Goal: Task Accomplishment & Management: Use online tool/utility

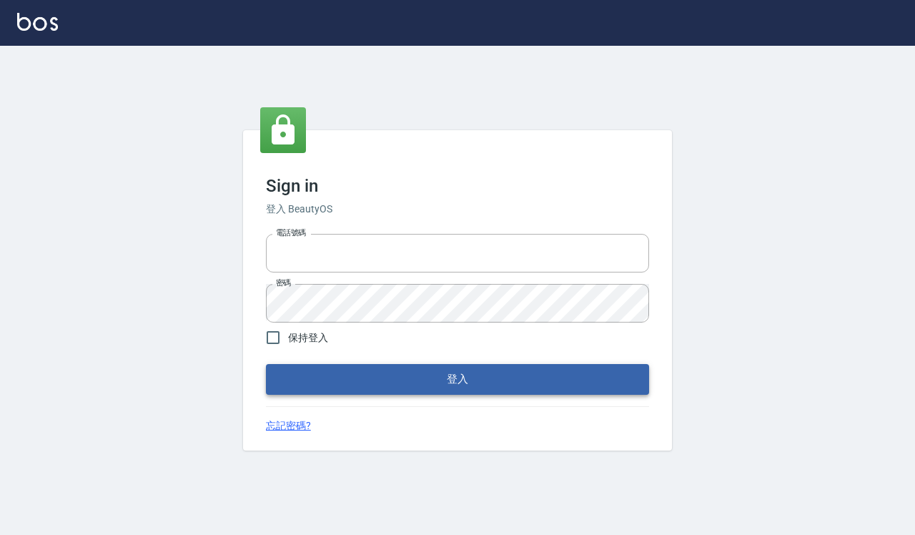
type input "0918733560"
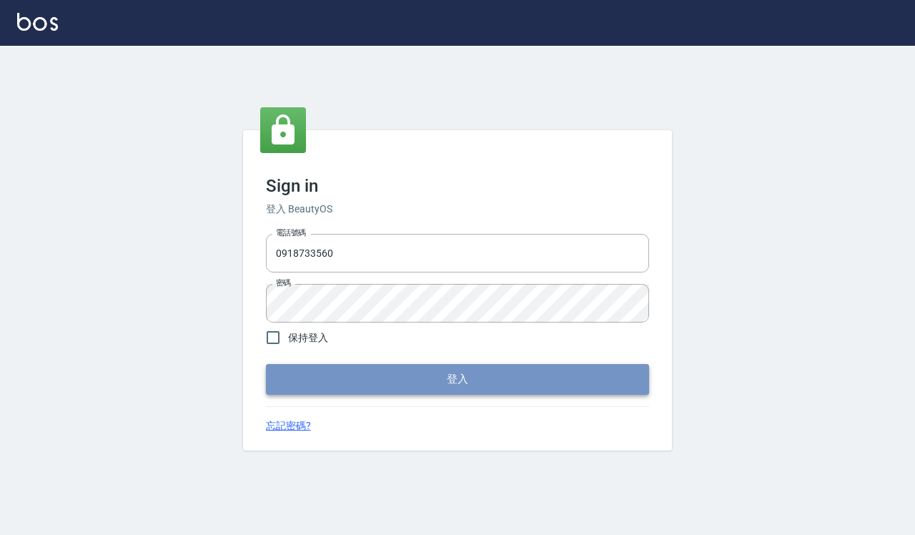
click at [437, 394] on button "登入" at bounding box center [457, 379] width 383 height 30
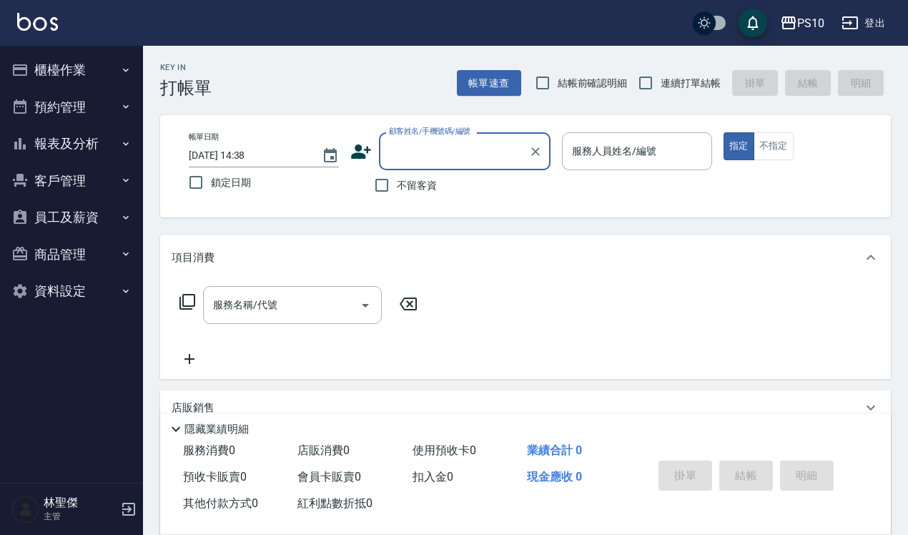
click at [583, 90] on span "結帳前確認明細" at bounding box center [593, 83] width 70 height 15
click at [558, 90] on input "結帳前確認明細" at bounding box center [543, 83] width 30 height 30
checkbox input "true"
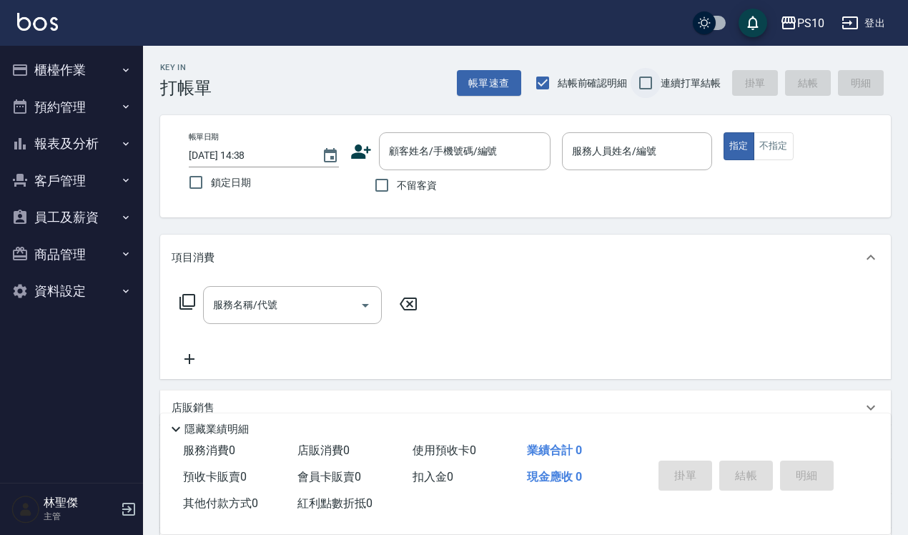
click at [656, 86] on input "連續打單結帳" at bounding box center [646, 83] width 30 height 30
checkbox input "true"
click at [412, 179] on span "不留客資" at bounding box center [417, 185] width 40 height 15
click at [397, 179] on input "不留客資" at bounding box center [382, 185] width 30 height 30
checkbox input "true"
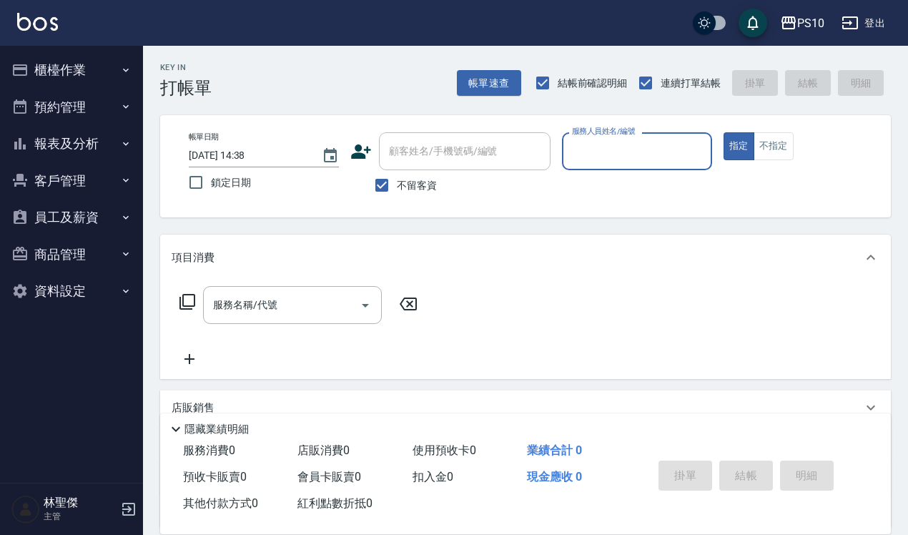
click at [604, 157] on input "服務人員姓名/編號" at bounding box center [636, 151] width 137 height 25
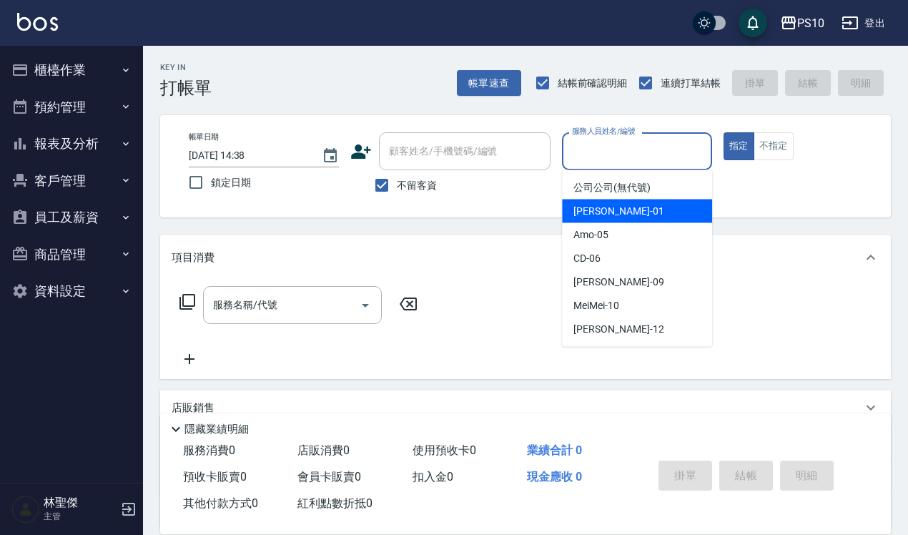
click at [591, 209] on span "[PERSON_NAME] -01" at bounding box center [618, 211] width 90 height 15
type input "[PERSON_NAME]-01"
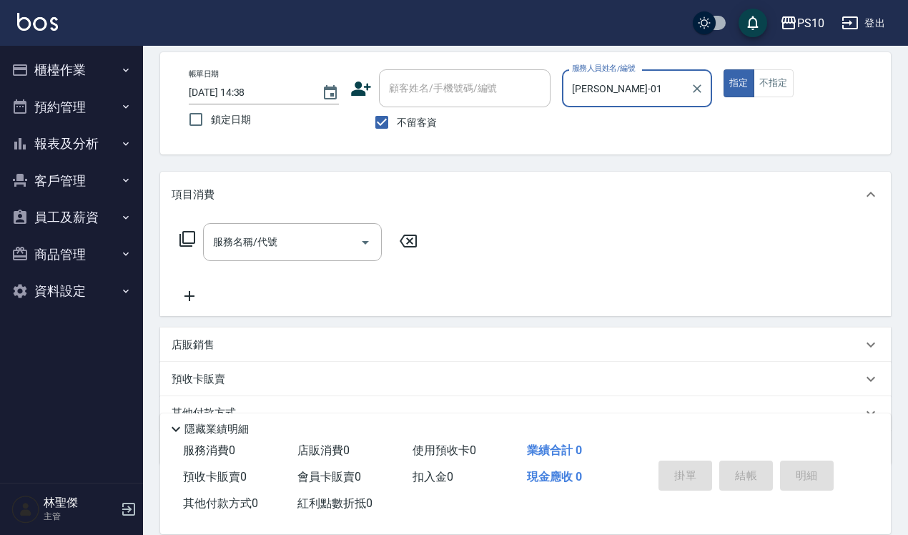
scroll to position [129, 0]
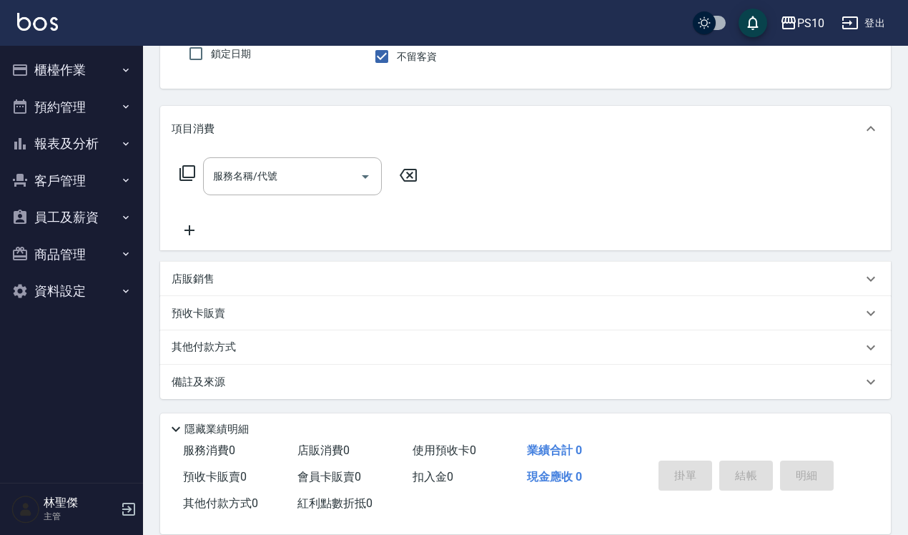
click at [194, 259] on div "項目消費 服務名稱/代號 服務名稱/代號 店販銷售 服務人員姓名/編號 服務人員姓名/編號 商品代號/名稱 商品代號/名稱 預收卡販賣 卡券名稱/代號 卡券名…" at bounding box center [525, 252] width 731 height 293
click at [194, 274] on p "店販銷售" at bounding box center [193, 279] width 43 height 15
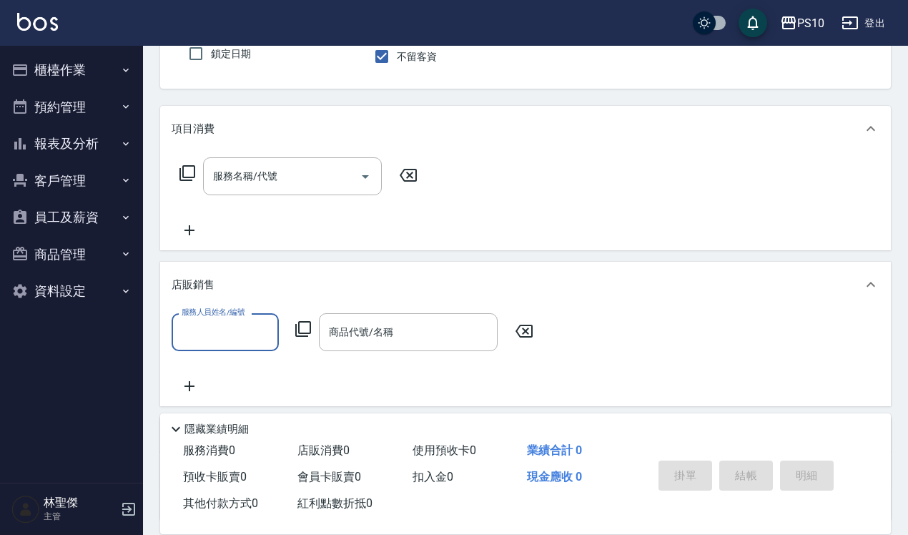
scroll to position [0, 0]
click at [305, 331] on icon at bounding box center [303, 328] width 17 height 17
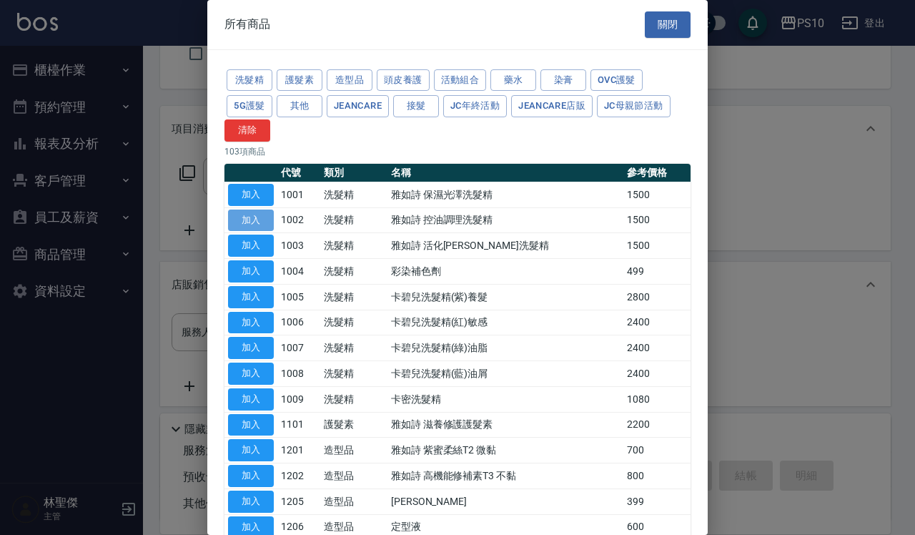
click at [245, 220] on button "加入" at bounding box center [251, 220] width 46 height 22
type input "雅如詩 控油調理洗髮精"
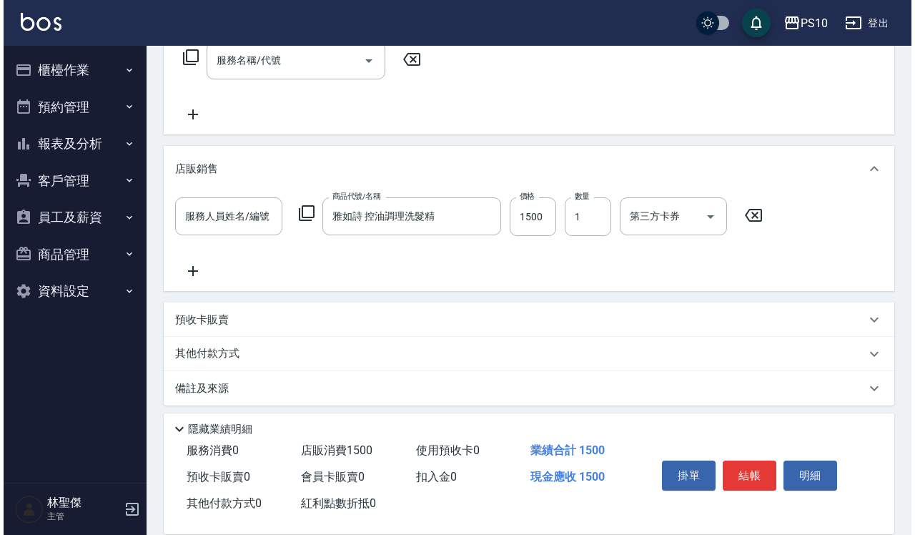
scroll to position [251, 0]
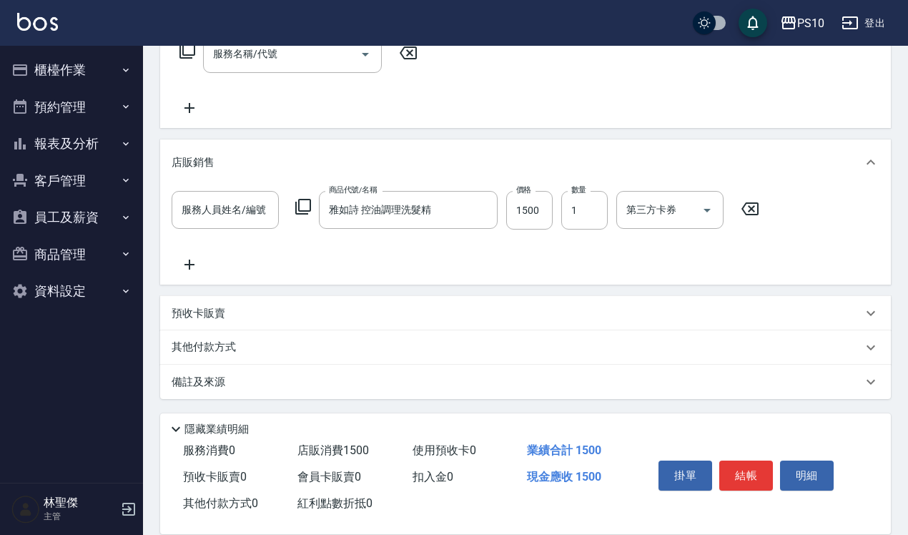
click at [306, 212] on icon at bounding box center [303, 206] width 17 height 17
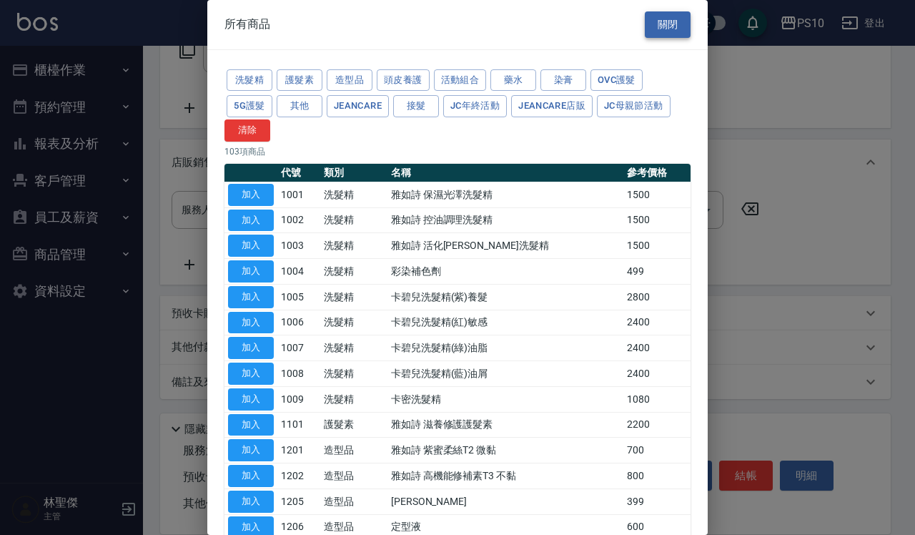
click at [645, 26] on button "關閉" at bounding box center [668, 24] width 46 height 26
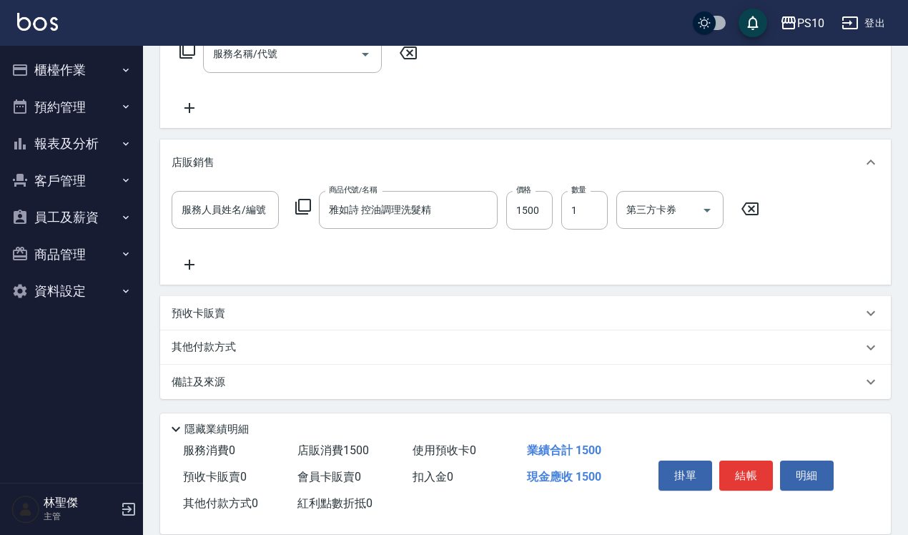
click at [182, 255] on div "服務人員姓名/編號 服務人員姓名/編號 商品代號/名稱 雅如詩 控油調理洗髮精 商品代號/名稱 價格 1500 價格 數量 1 數量 第三方卡券 第三方卡券" at bounding box center [526, 232] width 708 height 82
click at [192, 265] on icon at bounding box center [190, 264] width 36 height 17
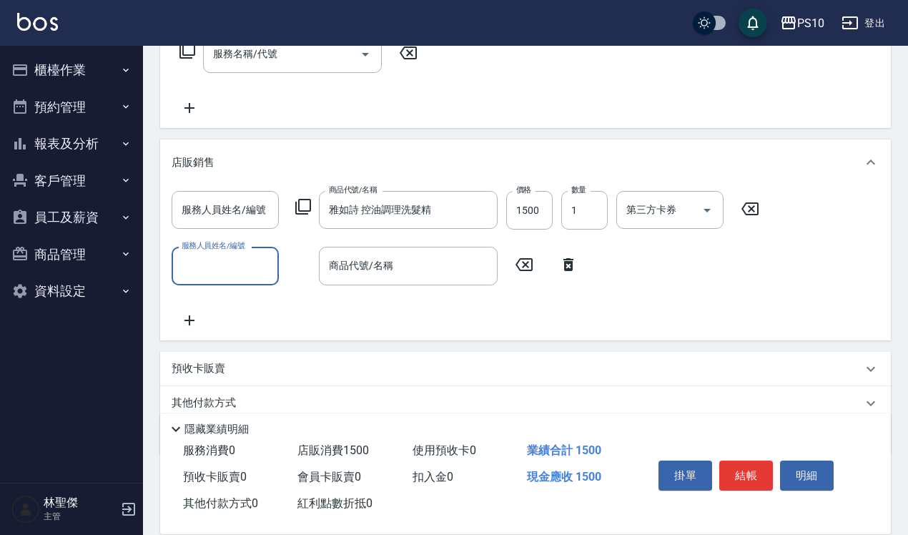
click at [251, 266] on input "服務人員姓名/編號" at bounding box center [225, 265] width 94 height 25
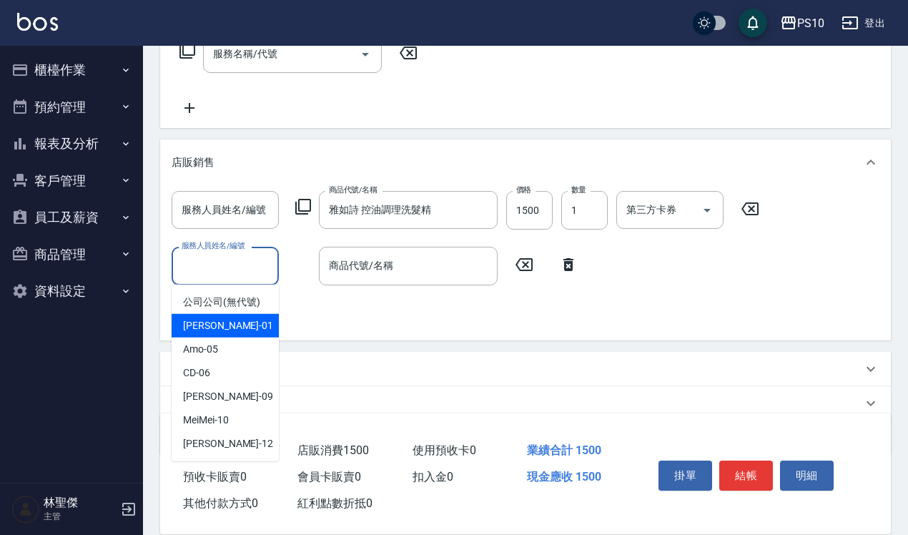
click at [245, 322] on div "[PERSON_NAME] -01" at bounding box center [225, 326] width 107 height 24
type input "[PERSON_NAME]-01"
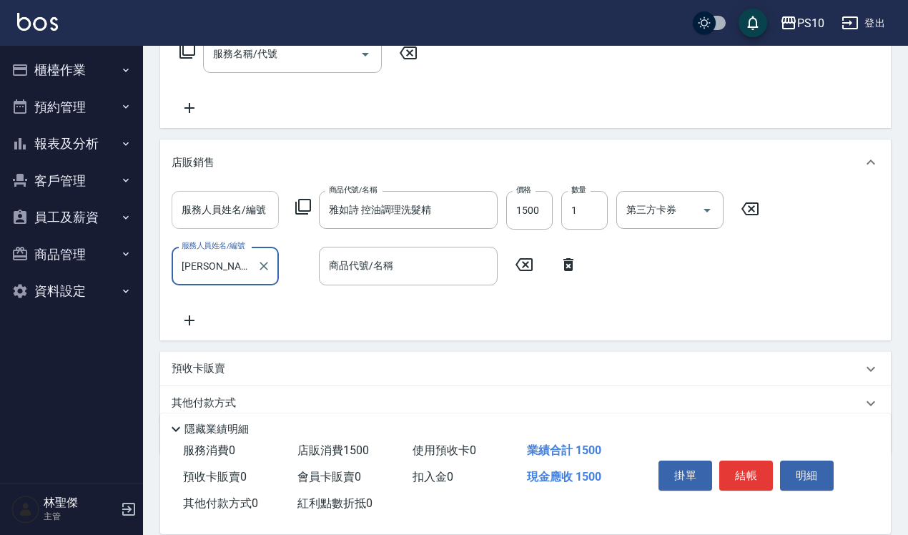
click at [249, 215] on input "服務人員姓名/編號" at bounding box center [225, 209] width 94 height 25
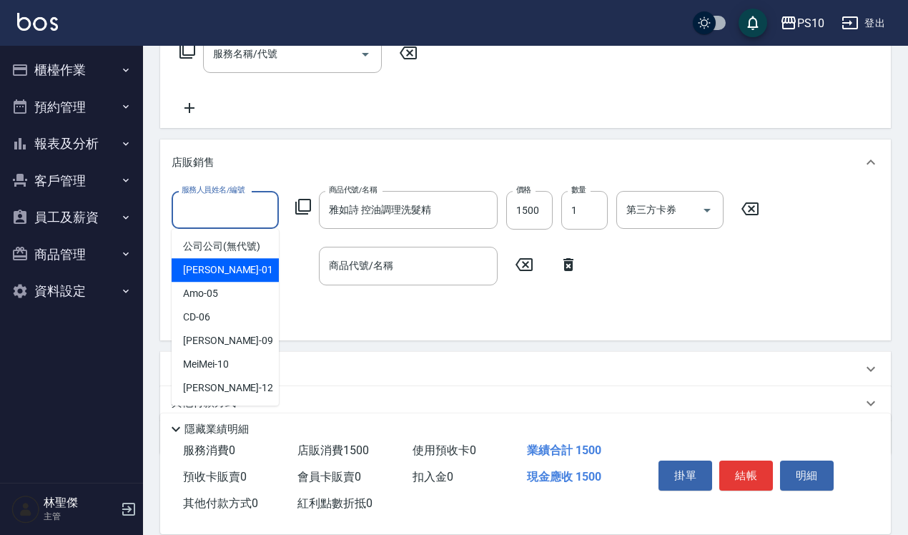
click at [236, 262] on div "[PERSON_NAME] -01" at bounding box center [225, 270] width 107 height 24
type input "[PERSON_NAME]-01"
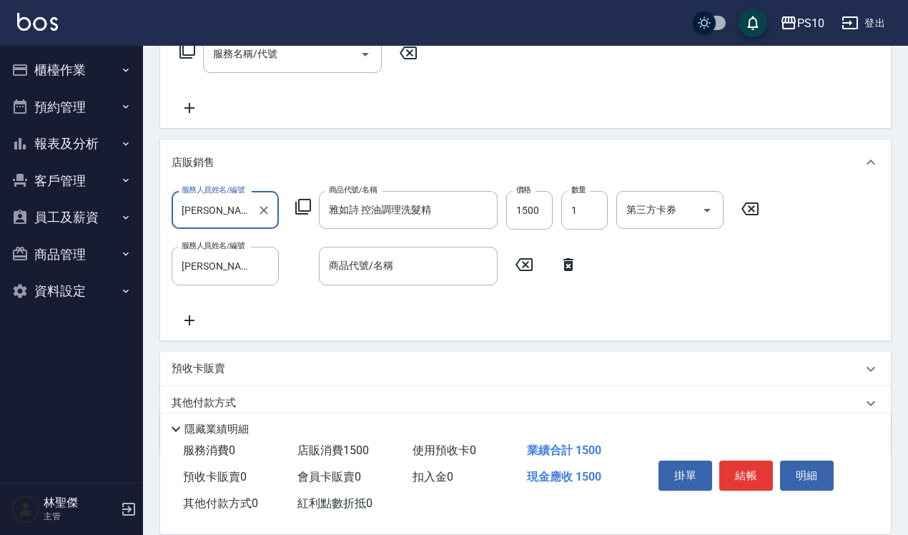
click at [290, 204] on div "服務人員姓名/編號 [PERSON_NAME]-01 服務人員姓名/編號 商品代號/名稱 雅如詩 控油調理洗髮精 商品代號/名稱 價格 1500 價格 數量 …" at bounding box center [470, 210] width 596 height 39
click at [305, 209] on icon at bounding box center [303, 206] width 17 height 17
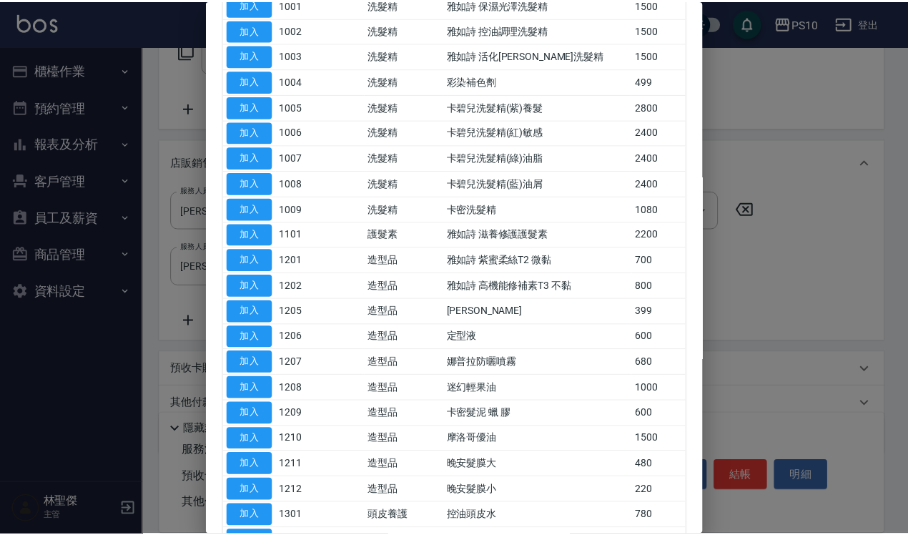
scroll to position [0, 0]
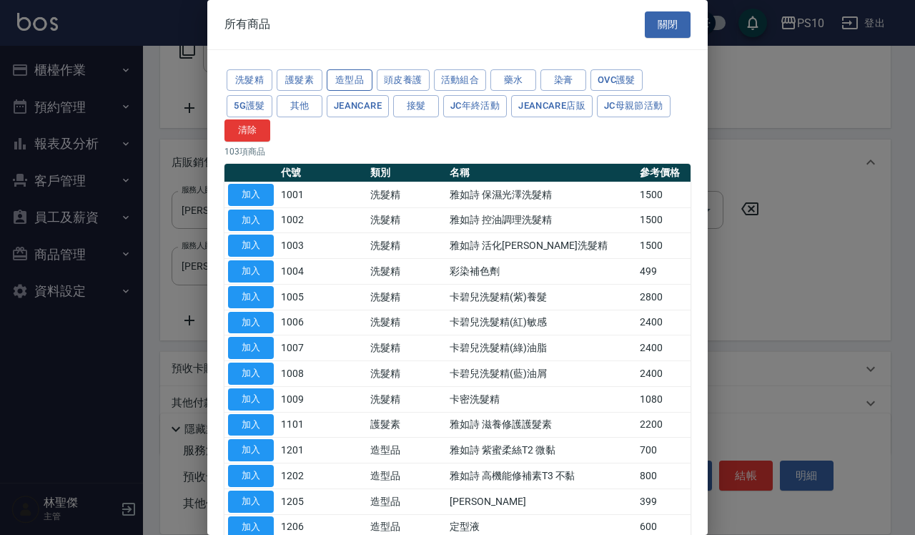
click at [355, 81] on button "造型品" at bounding box center [350, 80] width 46 height 22
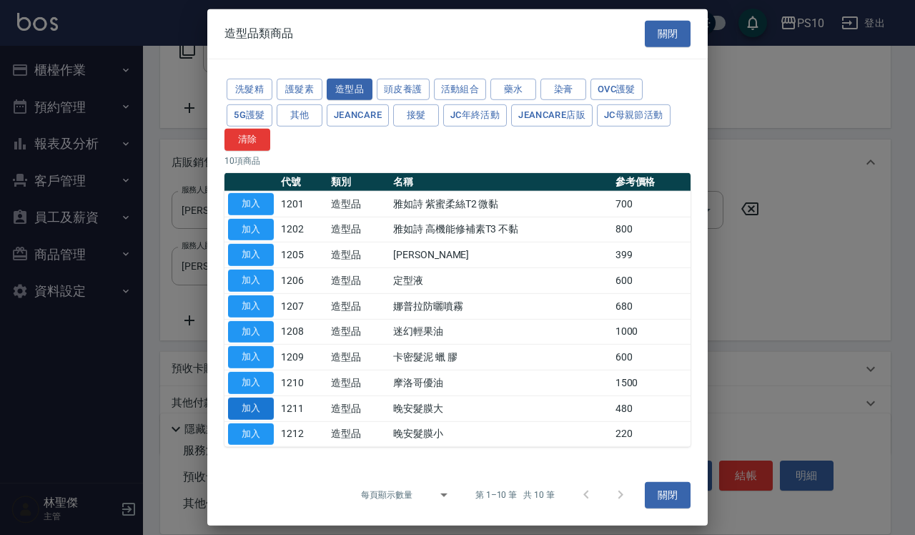
click at [265, 410] on button "加入" at bounding box center [251, 409] width 46 height 22
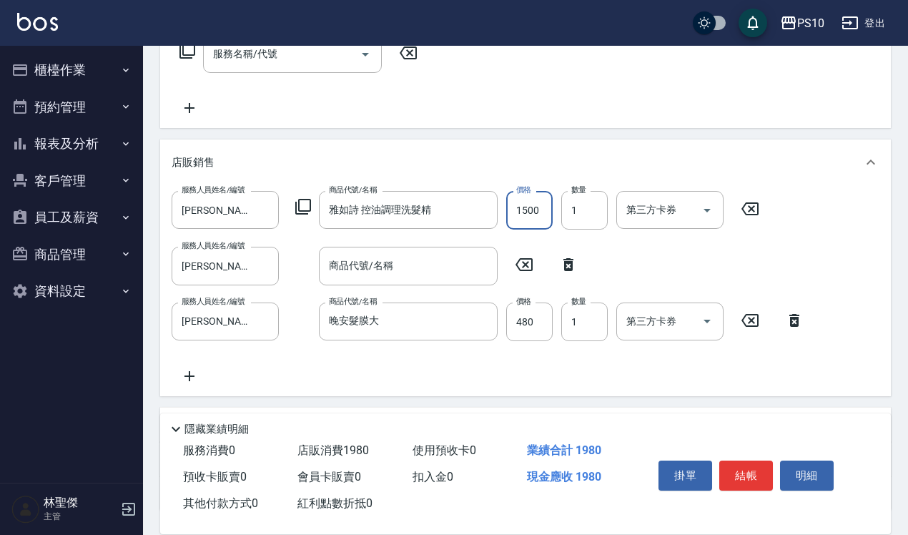
click at [544, 204] on input "1500" at bounding box center [529, 210] width 46 height 39
type input "1200"
click at [534, 322] on input "480" at bounding box center [529, 321] width 46 height 39
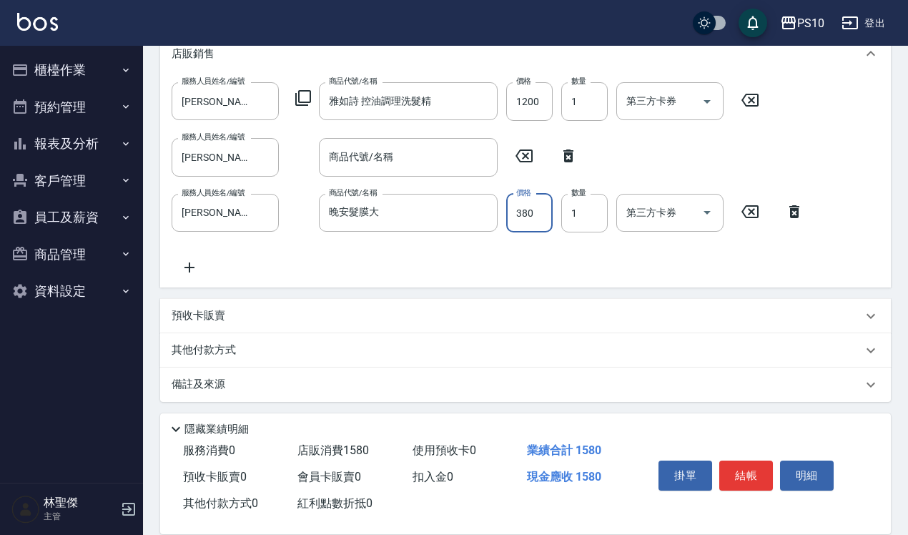
scroll to position [362, 0]
type input "380"
click at [229, 345] on p "其他付款方式" at bounding box center [207, 348] width 71 height 16
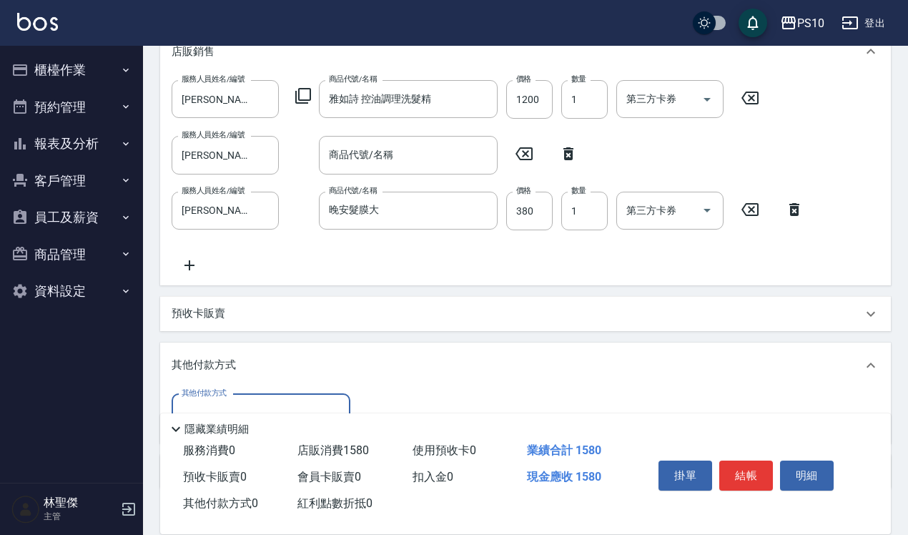
scroll to position [0, 0]
click at [568, 142] on div "服務人員姓名/編號 [PERSON_NAME]-01 服務人員姓名/編號 商品代號/名稱 商品代號/名稱" at bounding box center [379, 155] width 415 height 38
click at [568, 147] on icon at bounding box center [569, 153] width 36 height 17
type input "晚安髮膜大"
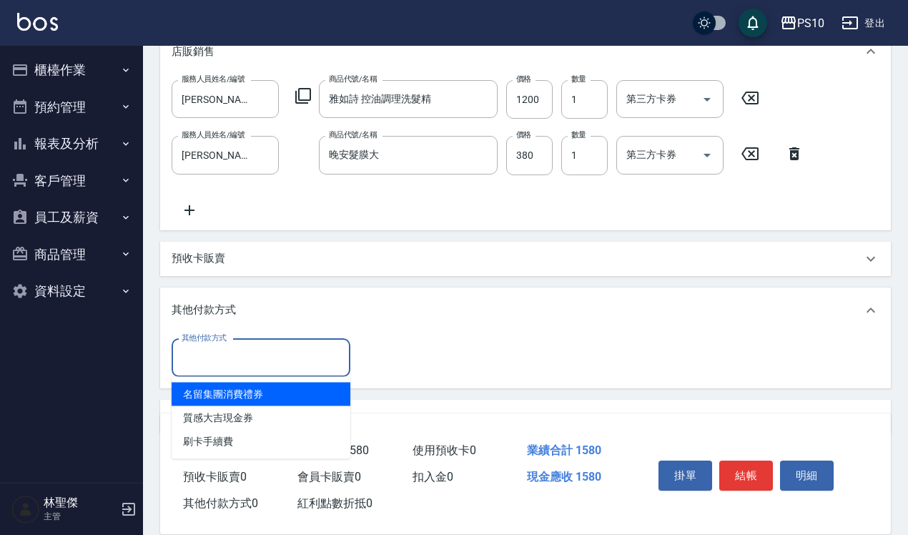
click at [272, 365] on input "其他付款方式" at bounding box center [261, 357] width 166 height 25
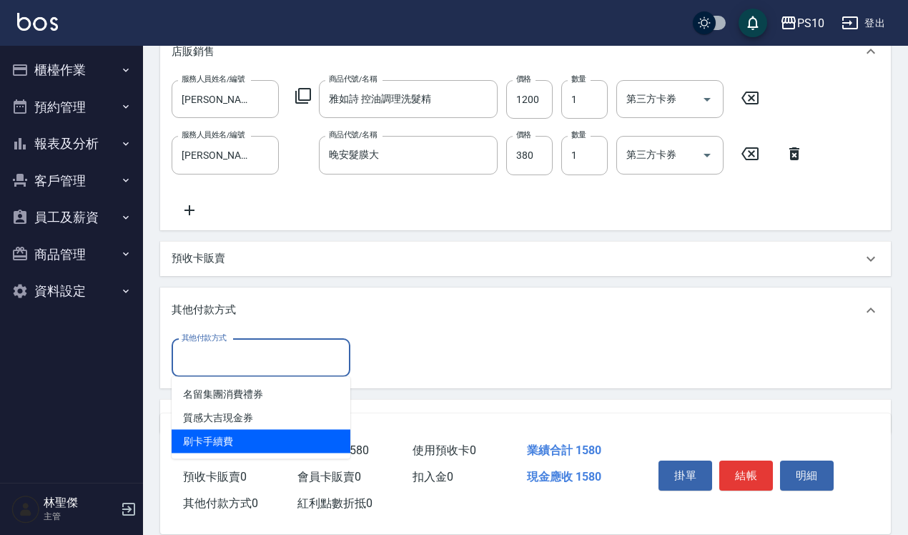
click at [255, 437] on span "刷卡手續費" at bounding box center [261, 442] width 179 height 24
type input "刷卡手續費"
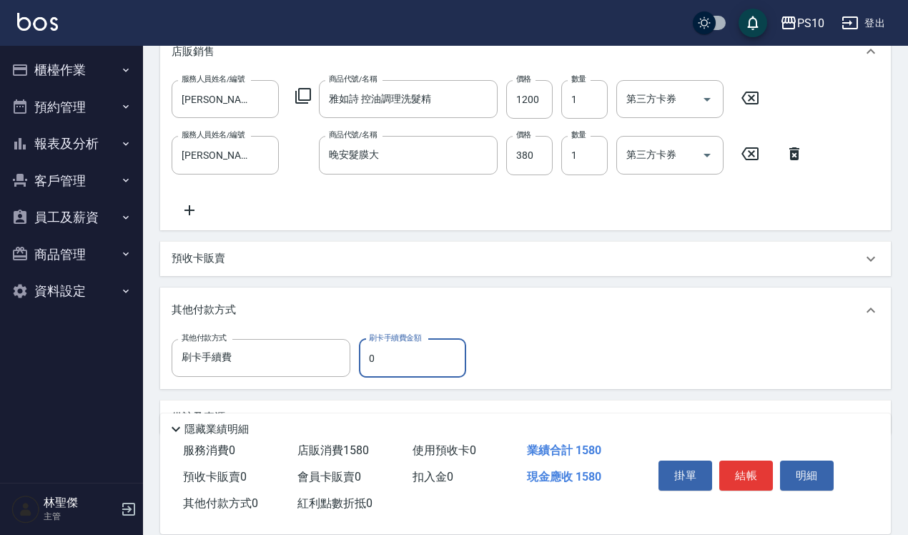
drag, startPoint x: 362, startPoint y: 357, endPoint x: 380, endPoint y: 359, distance: 17.9
click at [380, 359] on input "0" at bounding box center [412, 358] width 107 height 39
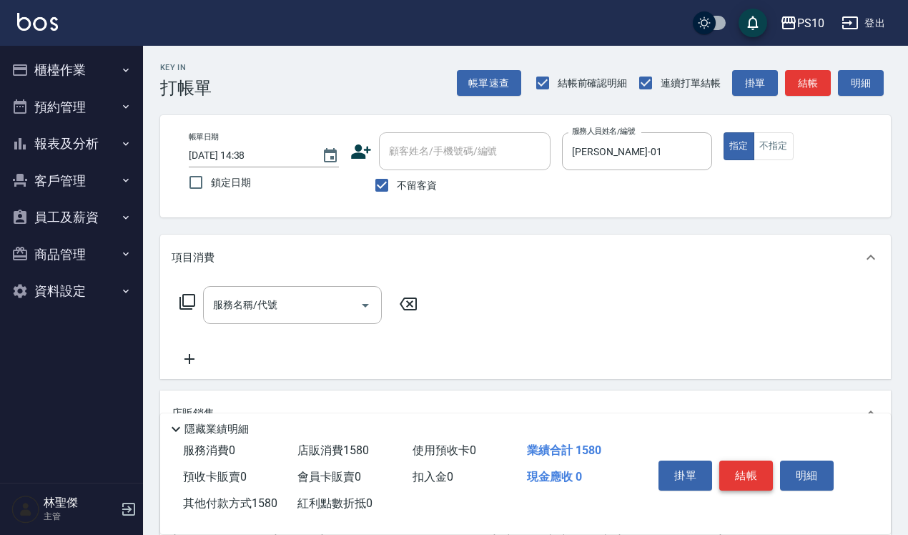
type input "1580"
click at [740, 460] on button "結帳" at bounding box center [746, 475] width 54 height 30
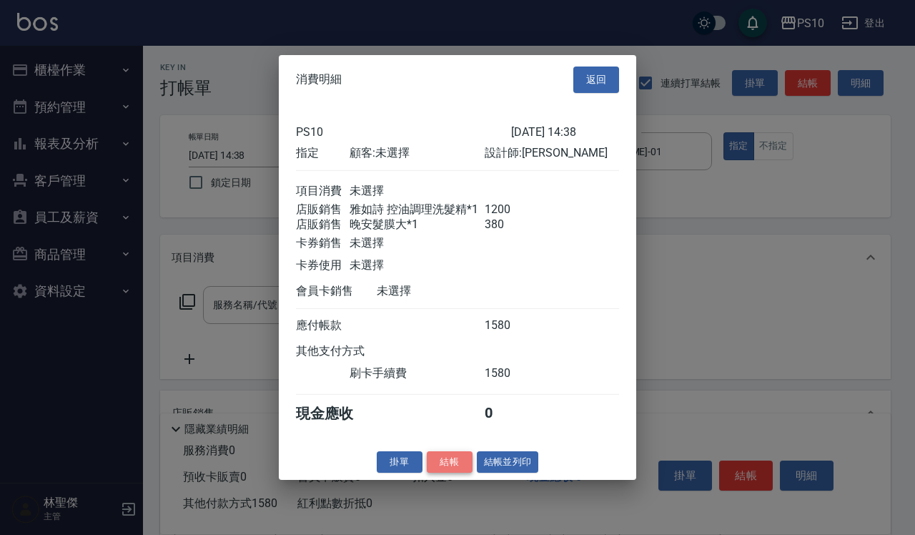
click at [445, 473] on button "結帳" at bounding box center [450, 461] width 46 height 22
type input "[DATE] 14:39"
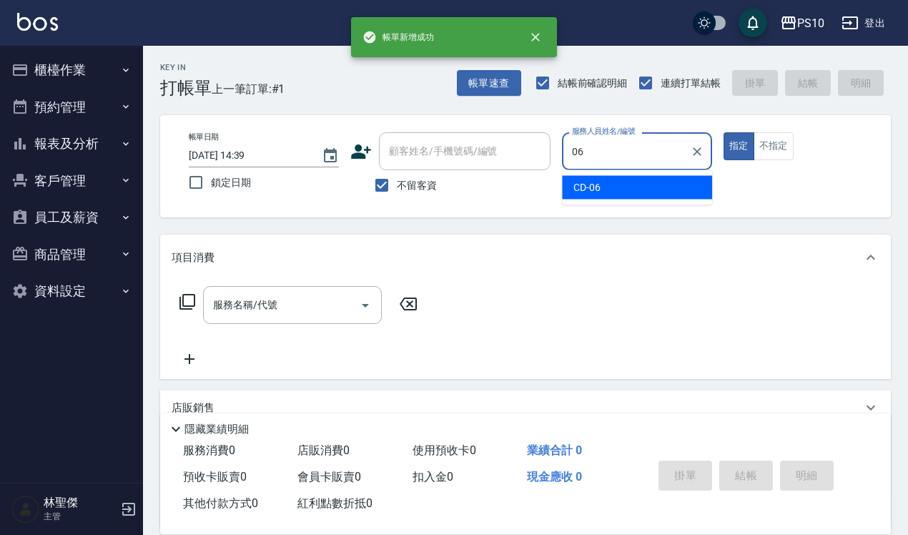
type input "CD-06"
type button "true"
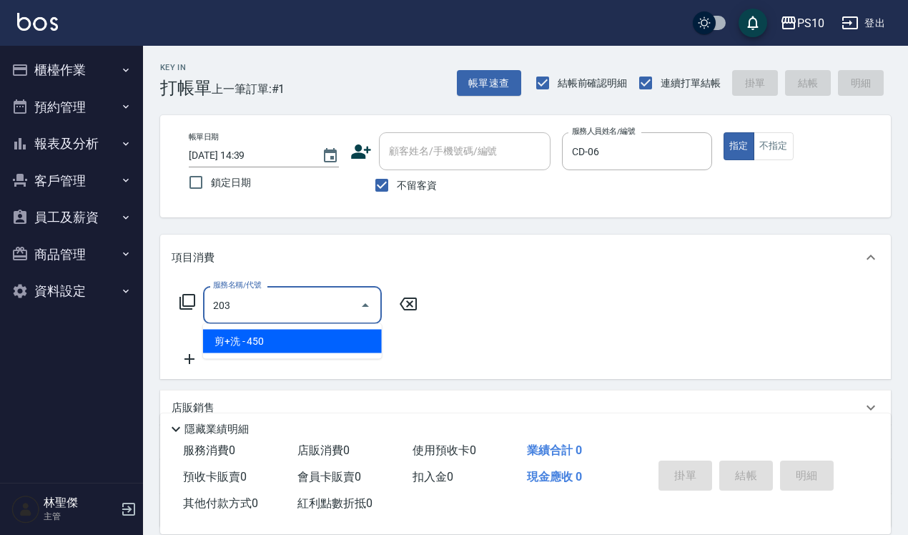
type input "剪+洗(203)"
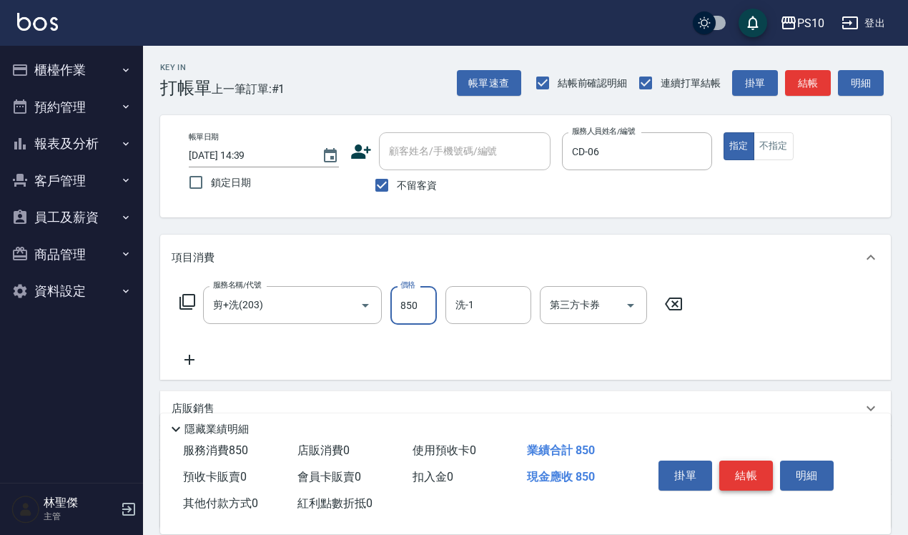
type input "850"
click at [746, 473] on button "結帳" at bounding box center [746, 475] width 54 height 30
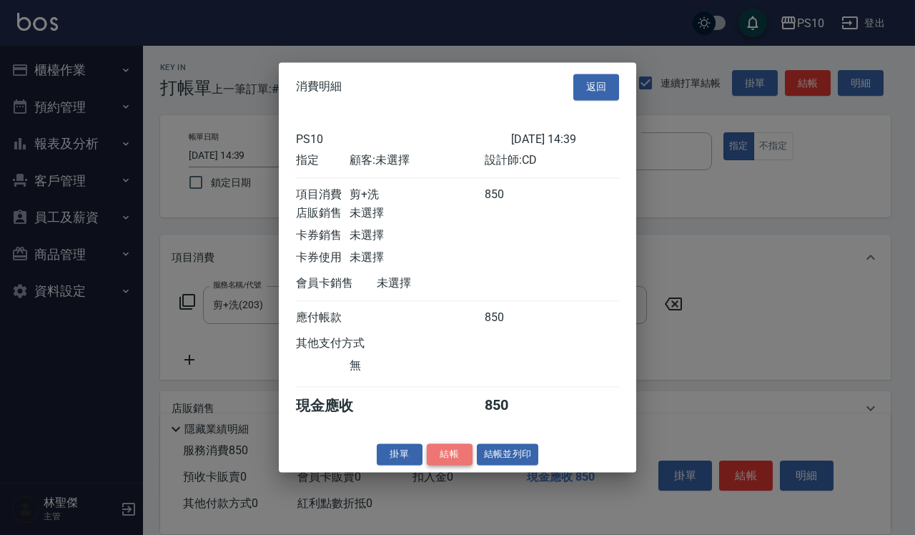
click at [455, 463] on button "結帳" at bounding box center [450, 454] width 46 height 22
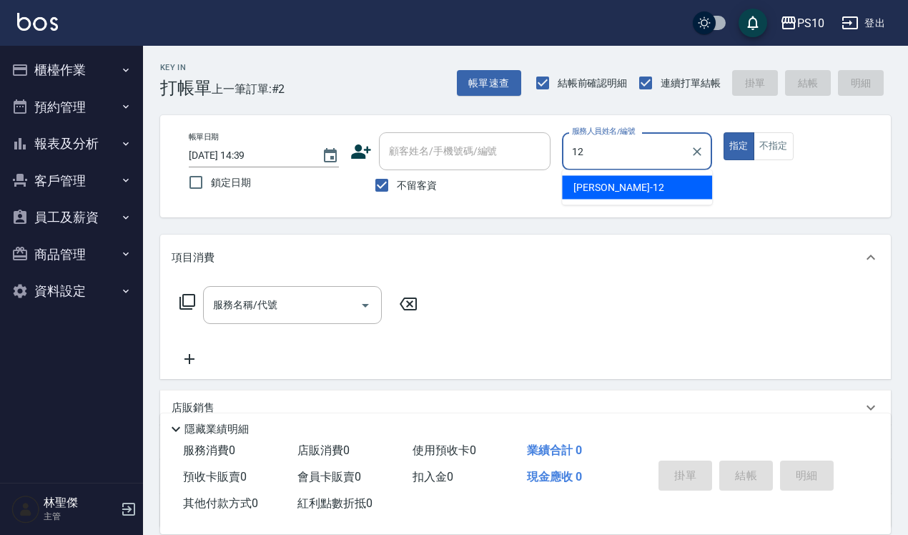
type input "[PERSON_NAME]-12"
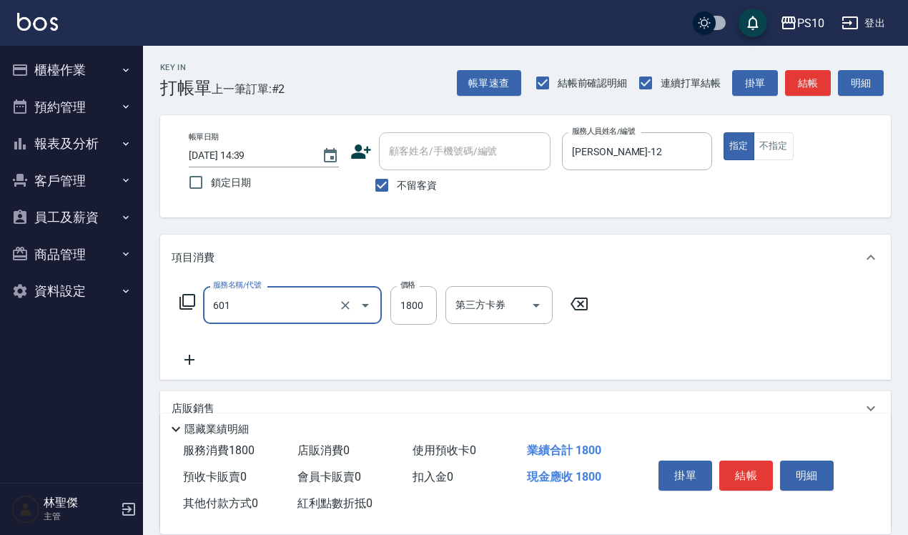
type input "醫學頭皮(601)"
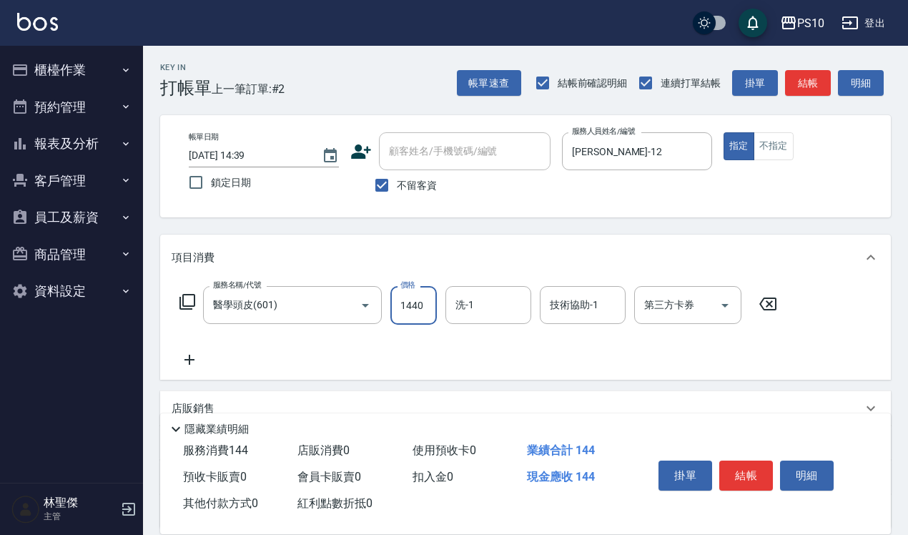
type input "1440"
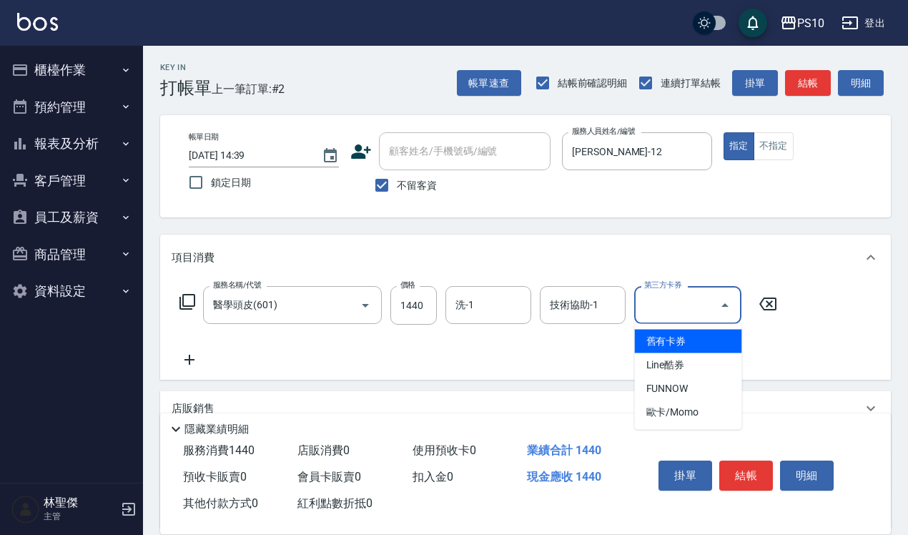
type input "舊有卡券"
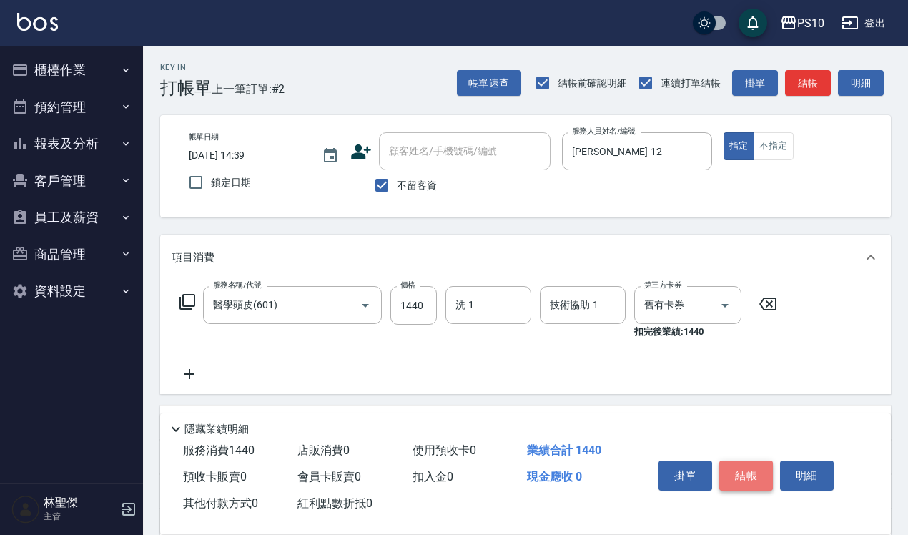
click at [755, 465] on button "結帳" at bounding box center [746, 475] width 54 height 30
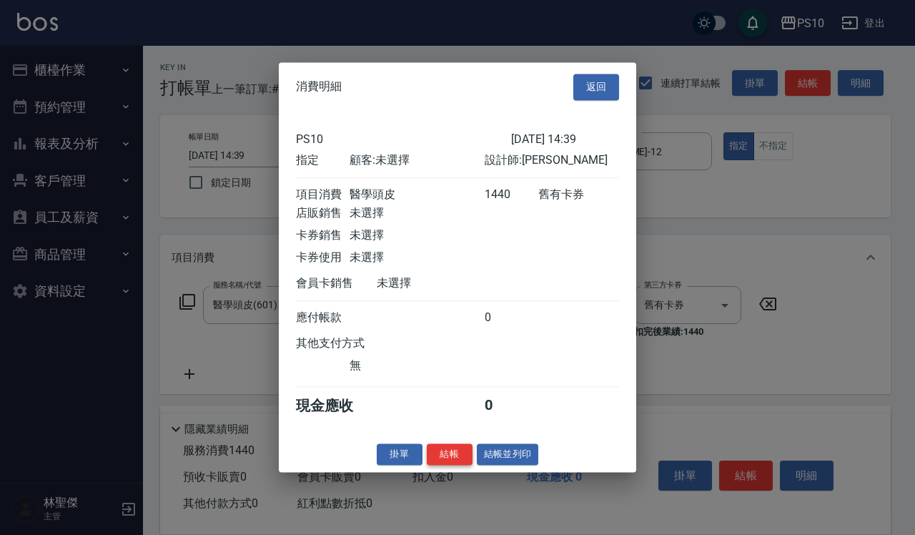
click at [458, 465] on button "結帳" at bounding box center [450, 454] width 46 height 22
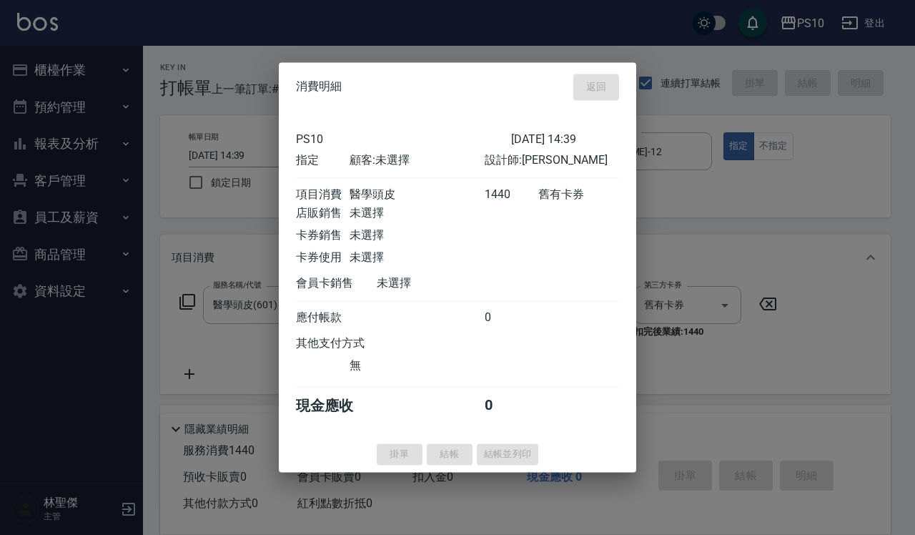
type input "[DATE] 14:40"
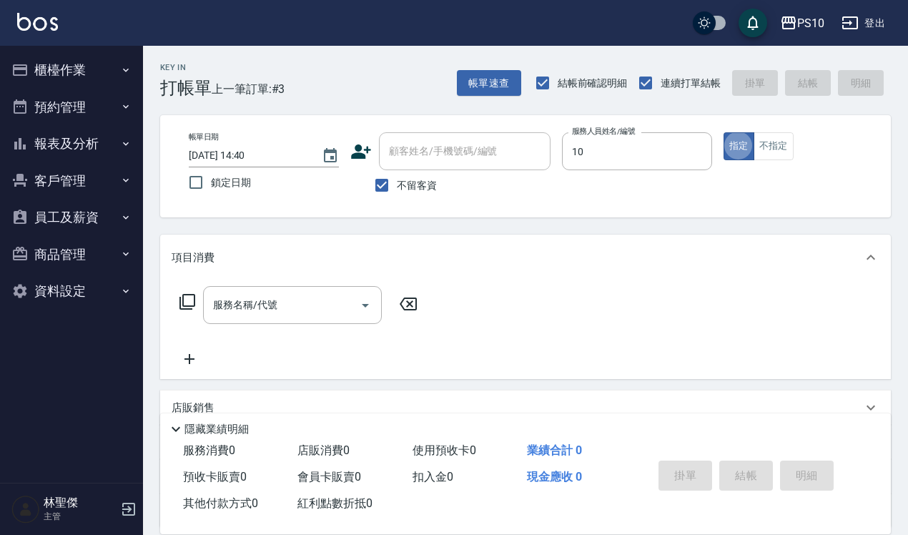
type input "MeiMei-10"
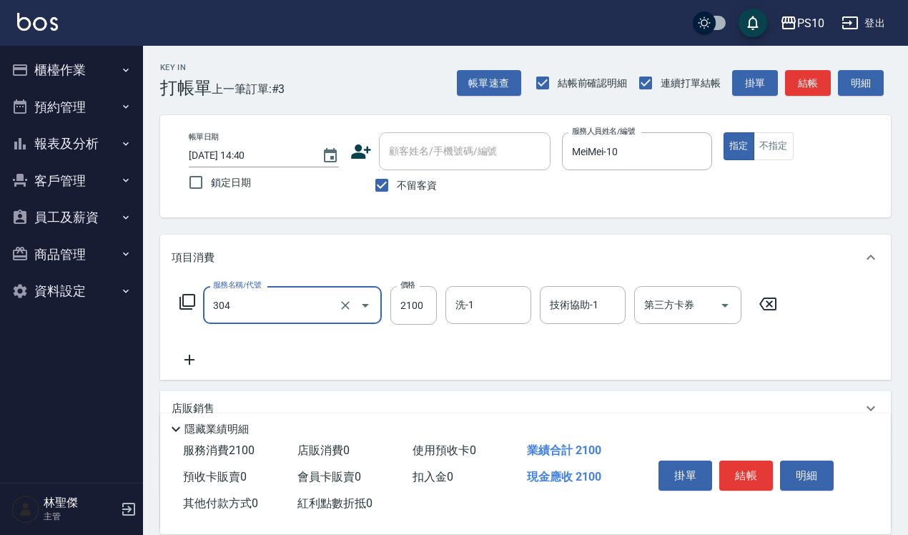
type input "離子燙短髮(304)"
type input "2000"
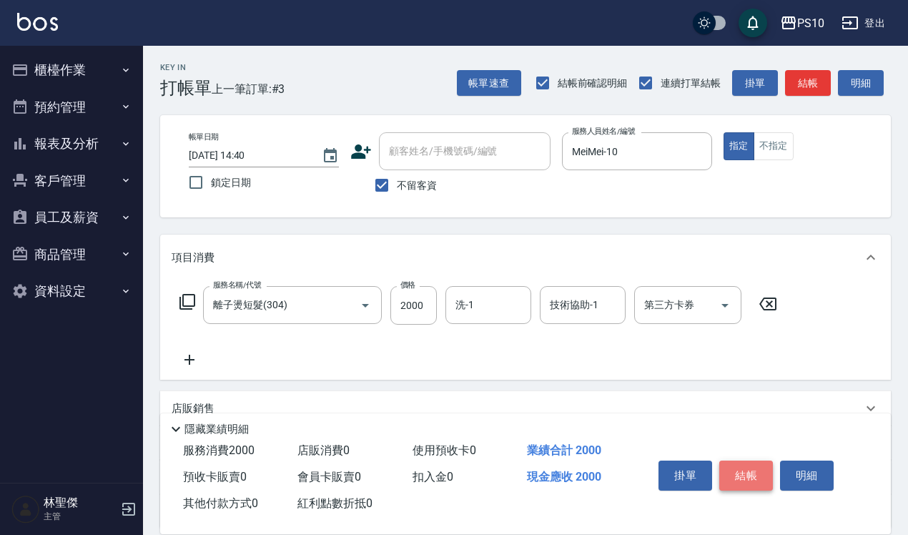
click at [765, 470] on button "結帳" at bounding box center [746, 475] width 54 height 30
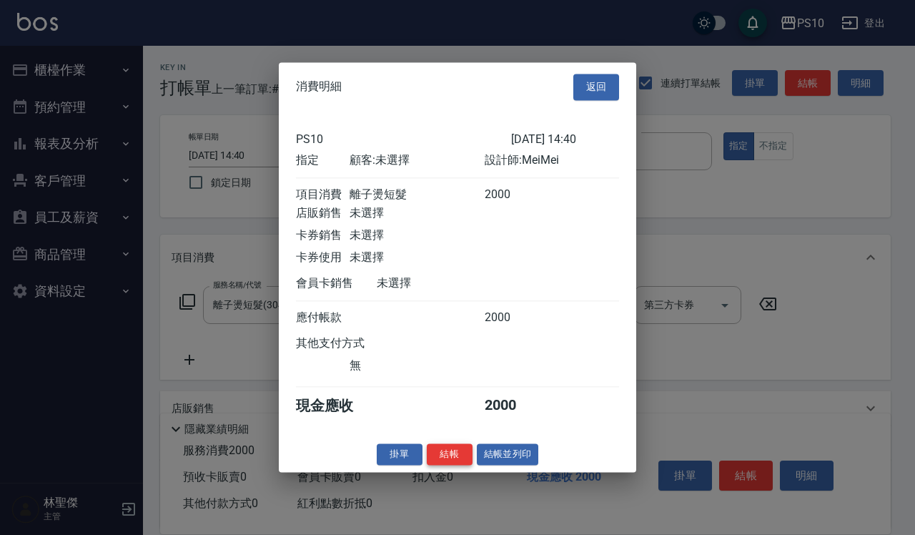
click at [454, 465] on button "結帳" at bounding box center [450, 454] width 46 height 22
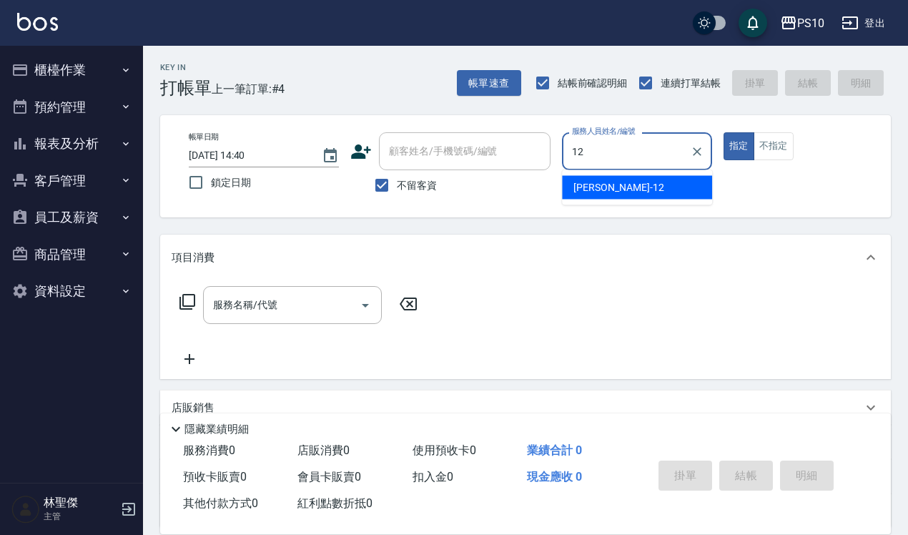
type input "[PERSON_NAME]-12"
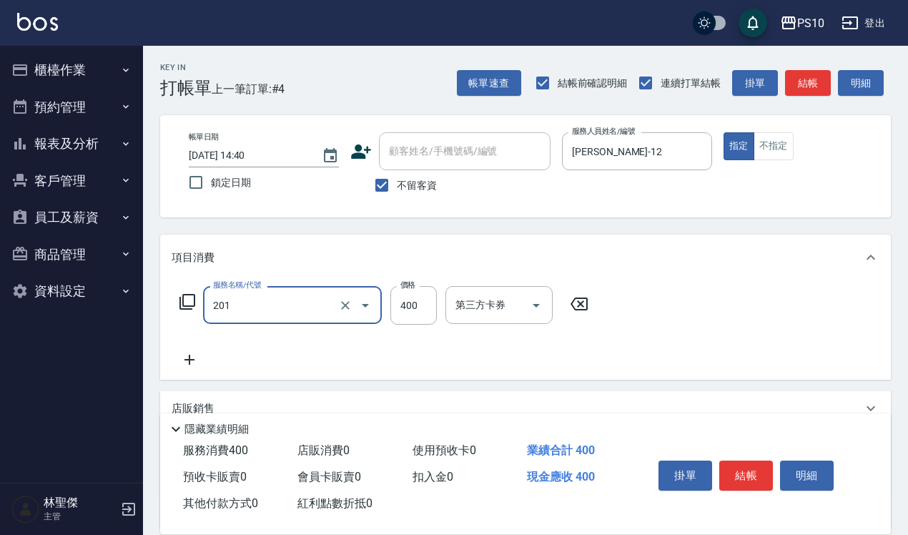
type input "剪髮(201)"
type input "300"
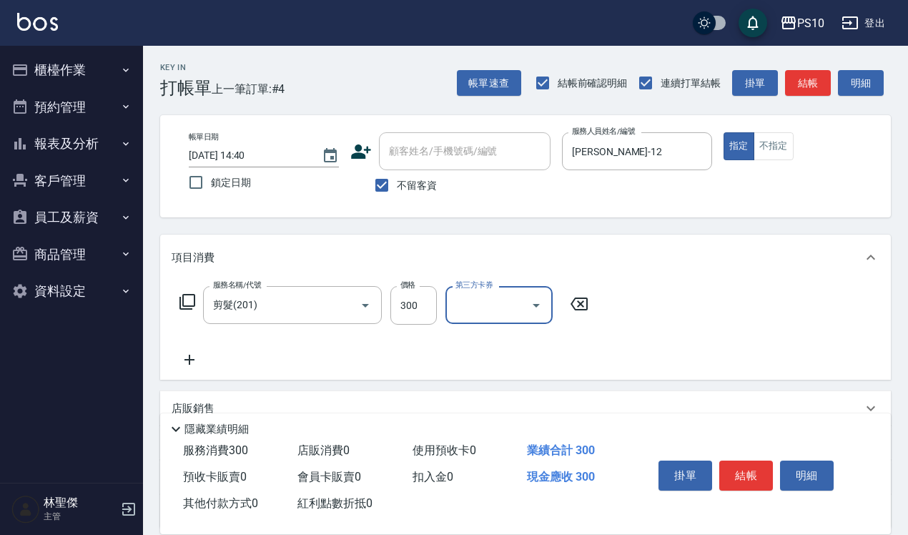
click at [785, 166] on div "帳單日期 [DATE] 14:40 鎖定日期 顧客姓名/手機號碼/編號 顧客姓名/手機號碼/編號 不留客資 服務人員姓名/編號 [PERSON_NAME]-1…" at bounding box center [525, 166] width 696 height 68
click at [776, 151] on button "不指定" at bounding box center [774, 146] width 40 height 28
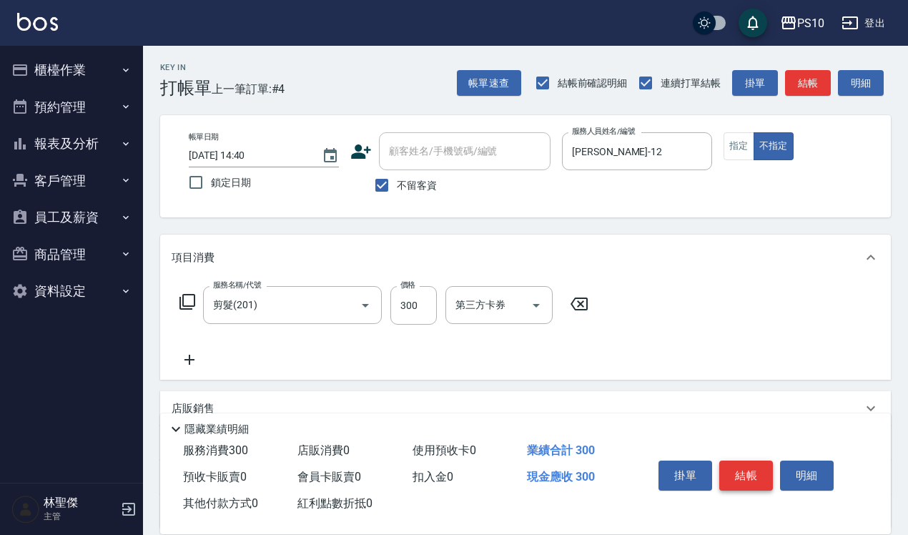
click at [759, 475] on button "結帳" at bounding box center [746, 475] width 54 height 30
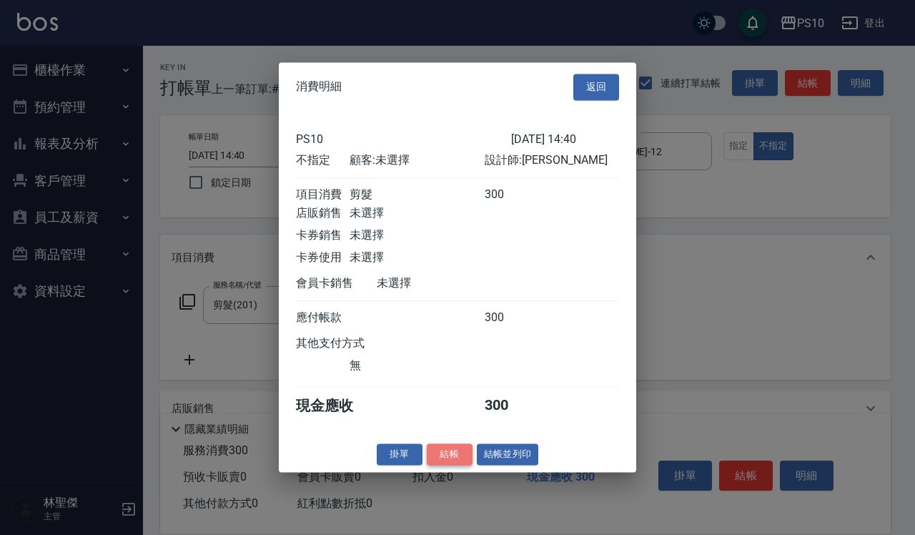
click at [452, 461] on button "結帳" at bounding box center [450, 454] width 46 height 22
type input "[DATE] 14:41"
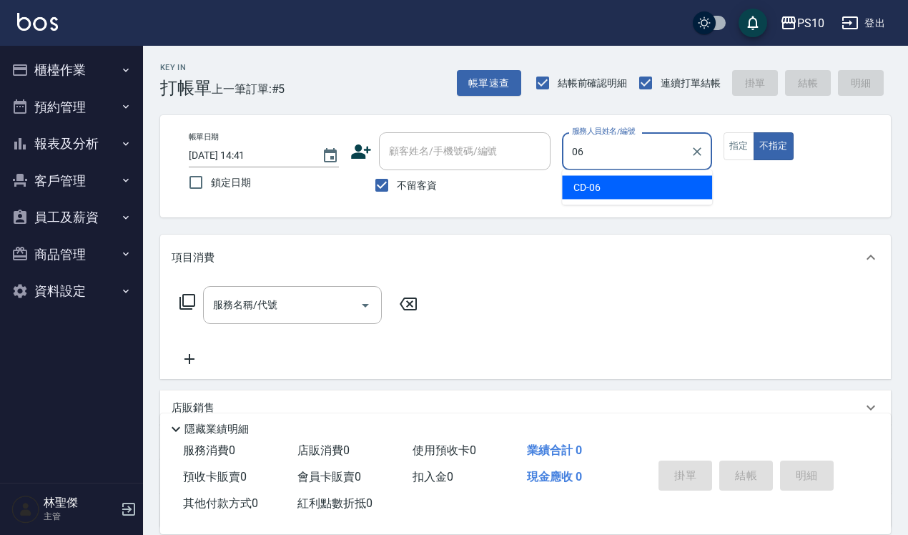
type input "CD-06"
type button "false"
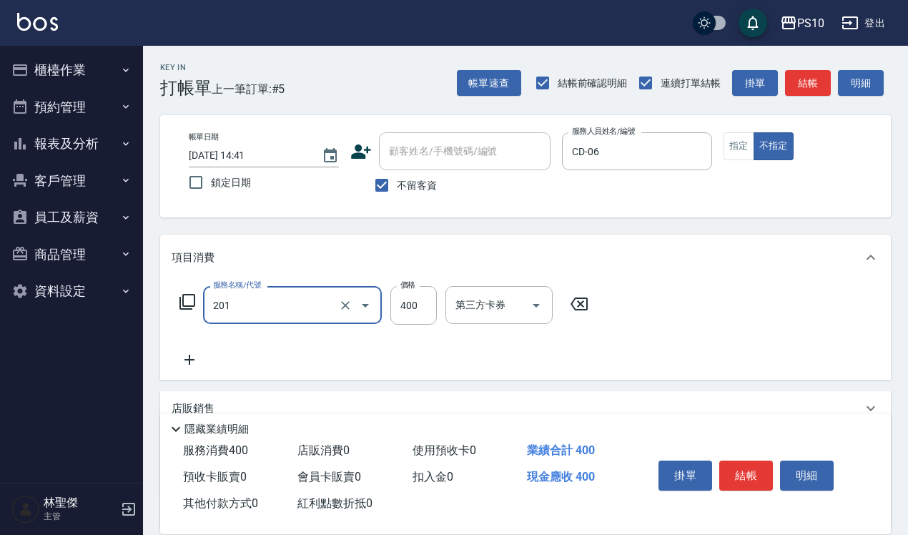
type input "剪髮(201)"
type input "500"
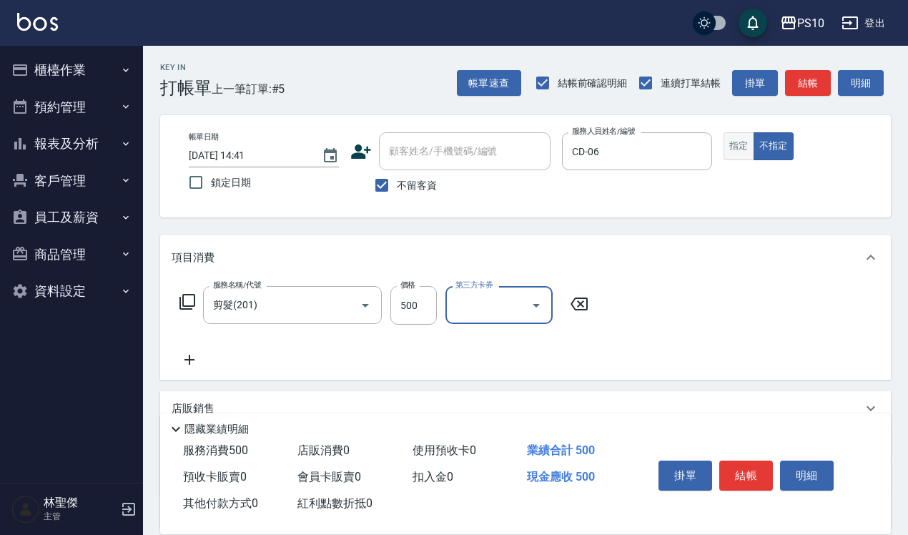
click at [745, 144] on button "指定" at bounding box center [739, 146] width 31 height 28
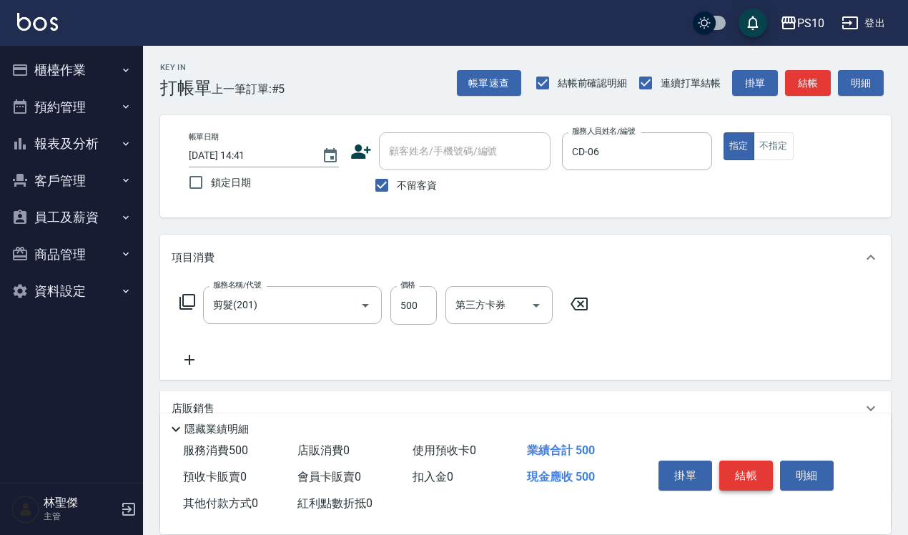
click at [746, 468] on button "結帳" at bounding box center [746, 475] width 54 height 30
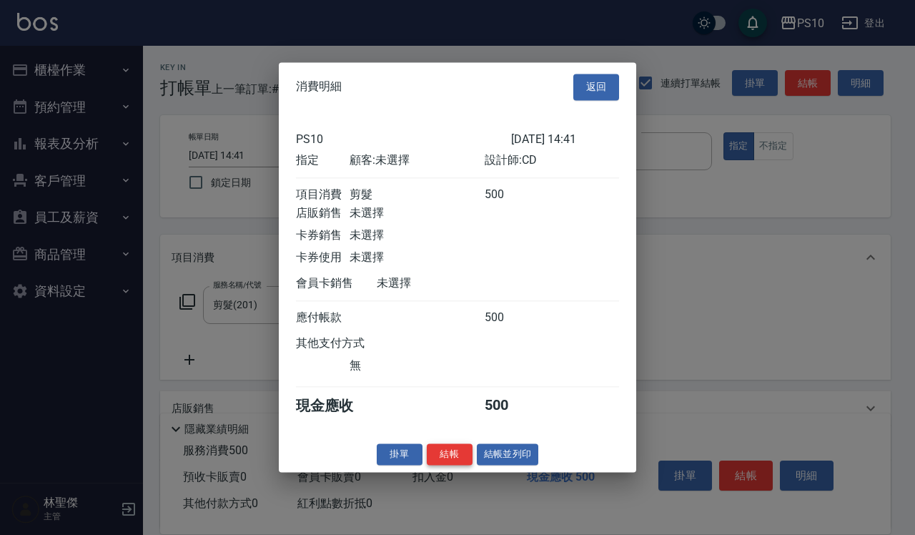
click at [444, 465] on button "結帳" at bounding box center [450, 454] width 46 height 22
